Goal: Information Seeking & Learning: Learn about a topic

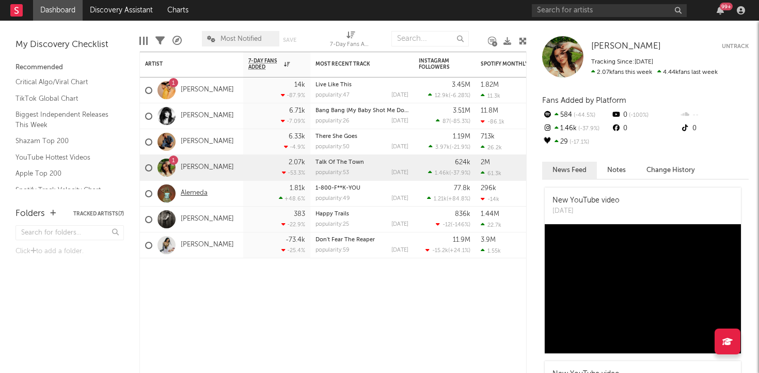
click at [194, 194] on link "Alemeda" at bounding box center [194, 193] width 27 height 9
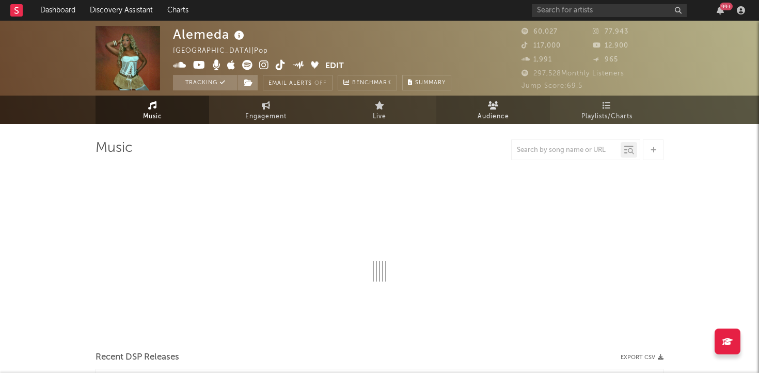
select select "6m"
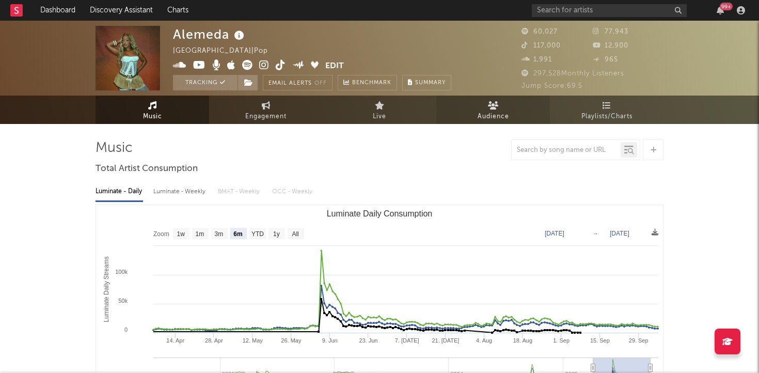
click at [513, 114] on link "Audience" at bounding box center [493, 109] width 114 height 28
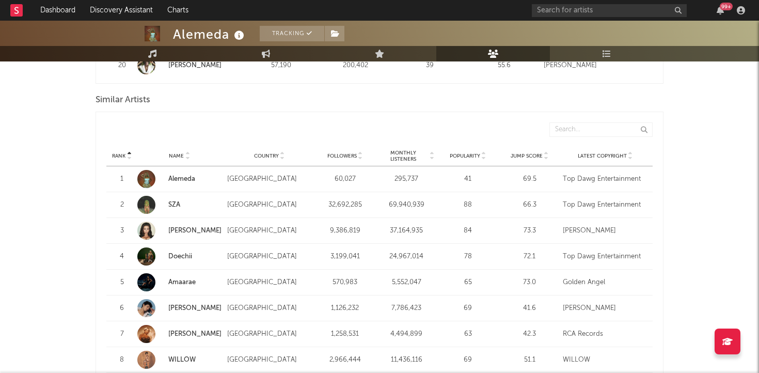
scroll to position [1035, 0]
